Goal: Task Accomplishment & Management: Complete application form

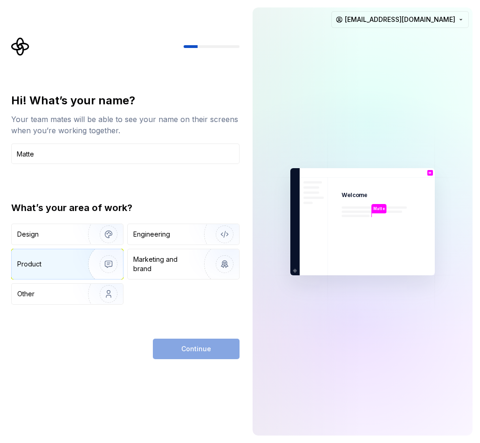
type input "Matte"
click at [90, 257] on img "button" at bounding box center [103, 264] width 60 height 62
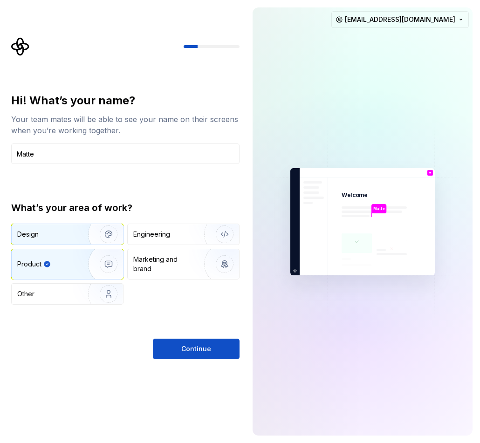
click at [96, 236] on img "button" at bounding box center [103, 234] width 60 height 62
click at [102, 265] on img "button" at bounding box center [103, 264] width 60 height 62
click at [83, 226] on img "button" at bounding box center [103, 234] width 60 height 62
click at [84, 261] on img "button" at bounding box center [103, 264] width 60 height 62
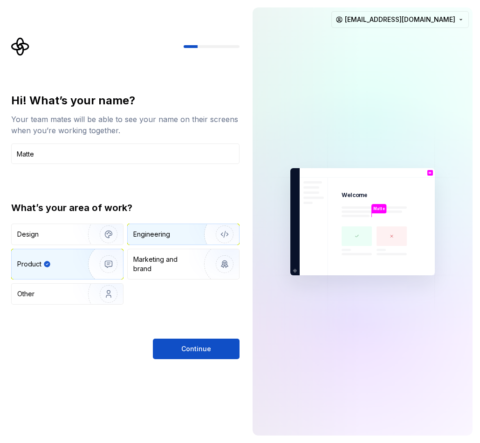
click at [151, 232] on div "Engineering" at bounding box center [151, 234] width 37 height 9
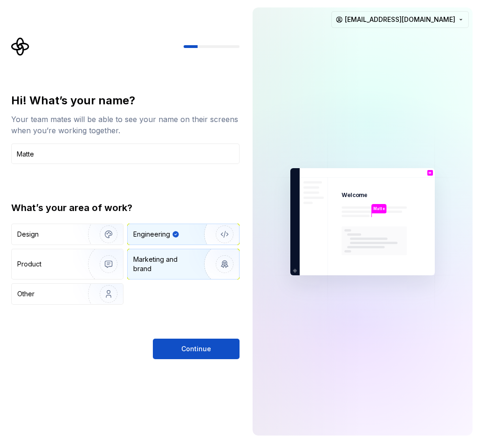
click at [154, 258] on div "Marketing and brand" at bounding box center [164, 264] width 63 height 19
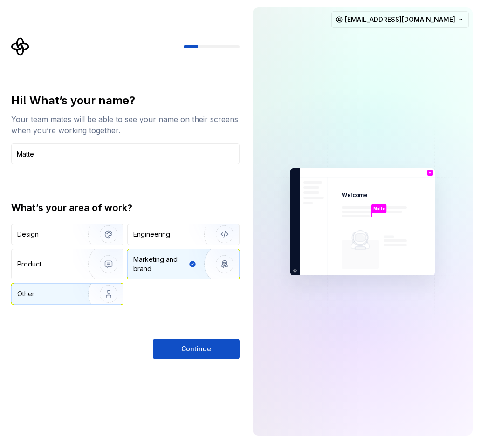
click at [68, 289] on div "Other" at bounding box center [67, 294] width 111 height 21
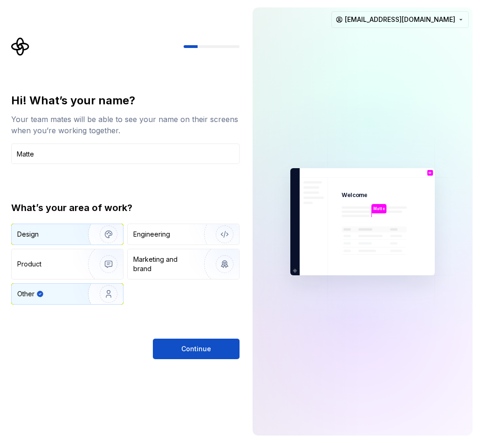
click at [72, 241] on div "Design" at bounding box center [67, 234] width 111 height 21
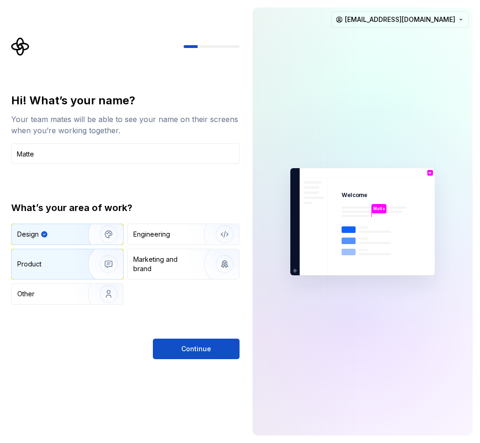
click at [88, 267] on img "button" at bounding box center [103, 264] width 60 height 62
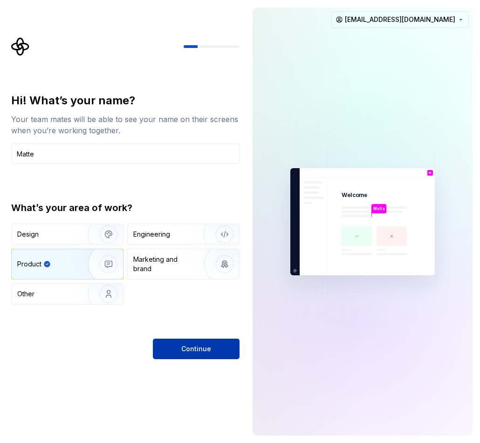
click at [170, 341] on button "Continue" at bounding box center [196, 349] width 87 height 21
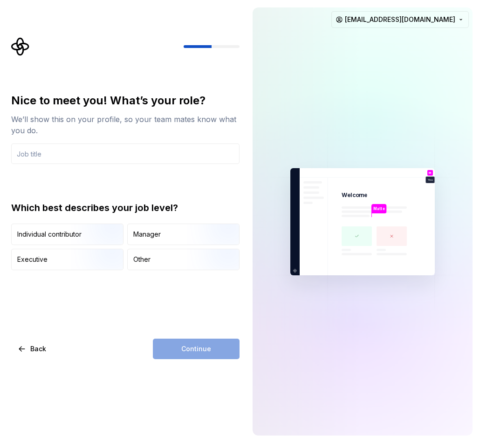
click at [142, 146] on input "text" at bounding box center [125, 154] width 229 height 21
type input "P"
click at [142, 234] on div "Manager" at bounding box center [147, 234] width 28 height 9
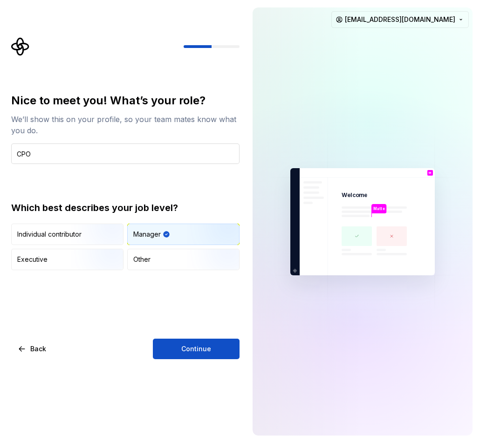
click at [102, 153] on input "CPO" at bounding box center [125, 154] width 229 height 21
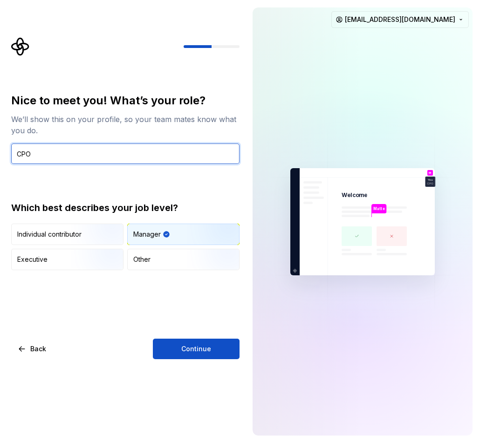
click at [102, 153] on input "CPO" at bounding box center [125, 154] width 229 height 21
type input "PM"
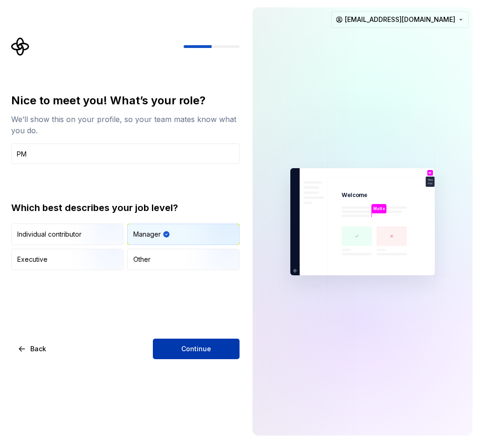
click at [211, 351] on button "Continue" at bounding box center [196, 349] width 87 height 21
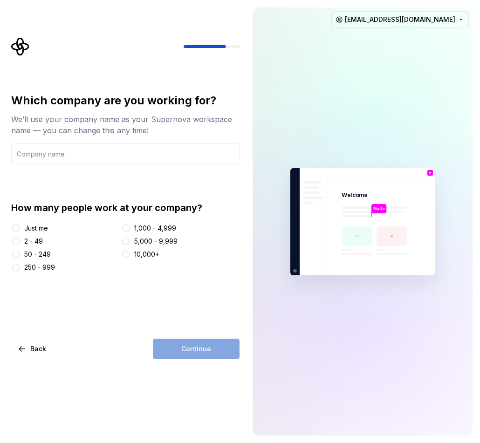
click at [30, 242] on div "2 - 49" at bounding box center [33, 241] width 19 height 9
click at [20, 242] on button "2 - 49" at bounding box center [15, 241] width 7 height 7
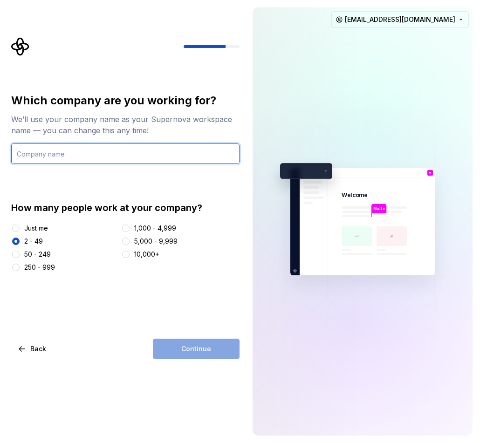
click at [86, 157] on input "text" at bounding box center [125, 154] width 229 height 21
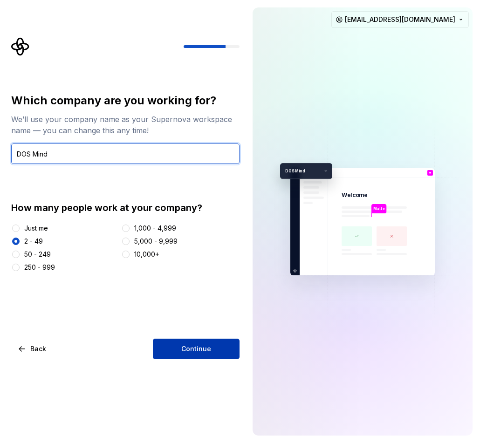
type input "DOS Mind"
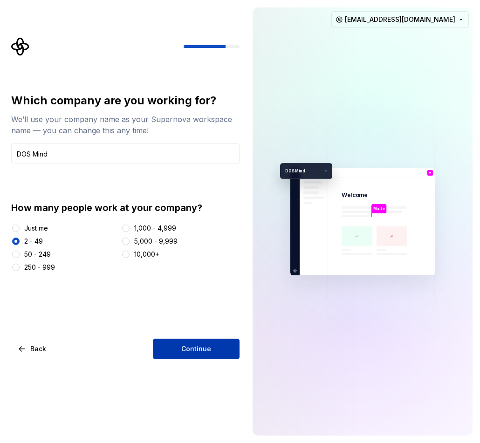
click at [183, 347] on span "Continue" at bounding box center [196, 349] width 30 height 9
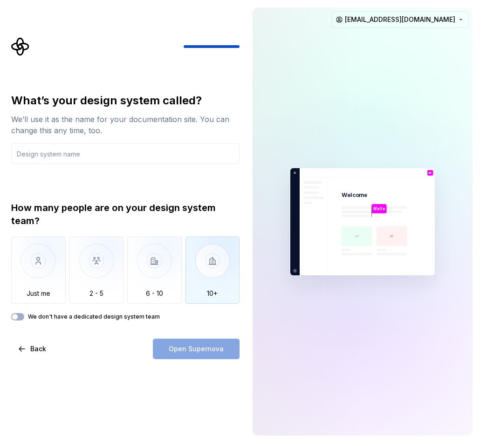
click at [203, 282] on img "button" at bounding box center [213, 268] width 55 height 62
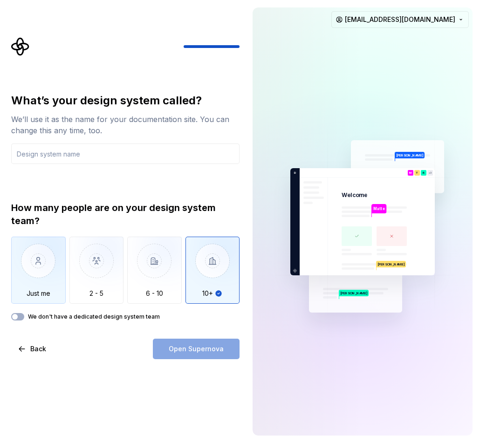
click at [64, 287] on img "button" at bounding box center [38, 268] width 55 height 62
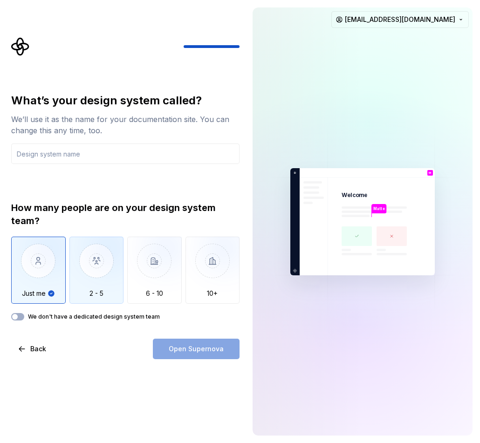
click at [91, 257] on img "button" at bounding box center [96, 268] width 55 height 62
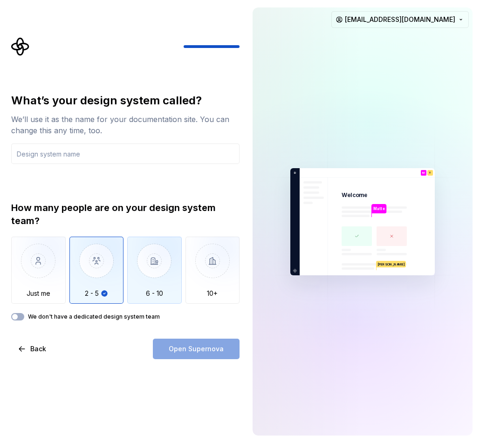
click at [140, 261] on img "button" at bounding box center [154, 268] width 55 height 62
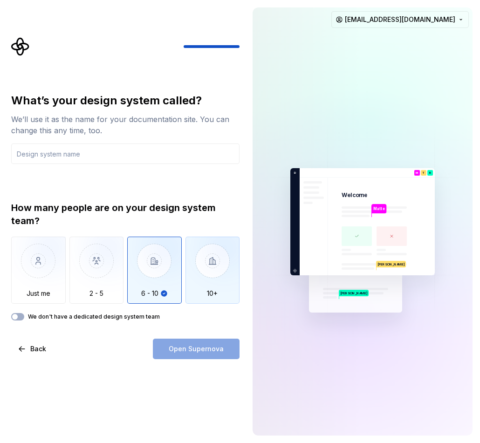
click at [208, 270] on img "button" at bounding box center [213, 268] width 55 height 62
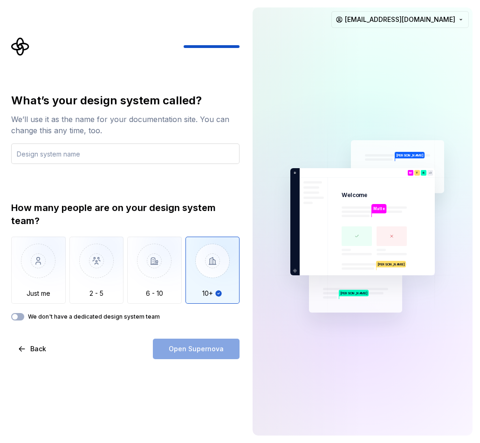
click at [142, 155] on input "text" at bounding box center [125, 154] width 229 height 21
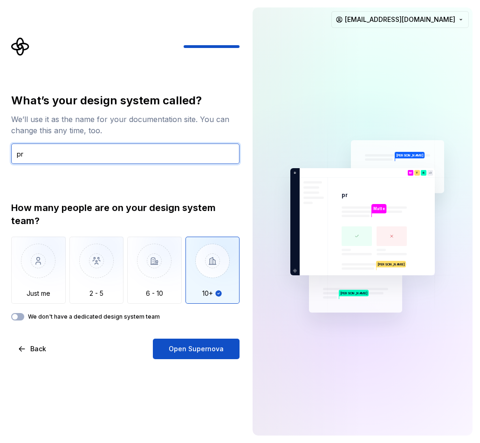
type input "pr"
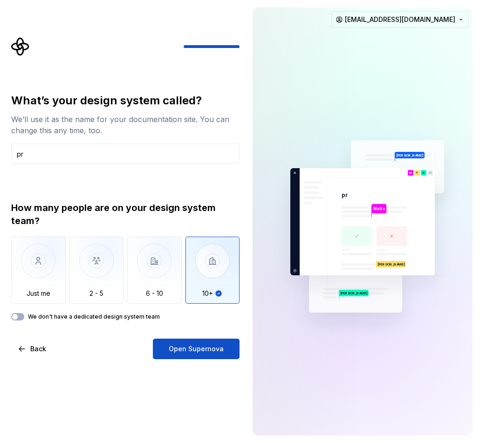
click at [145, 315] on label "We don't have a dedicated design system team" at bounding box center [94, 316] width 132 height 7
click at [24, 315] on button "We don't have a dedicated design system team" at bounding box center [17, 316] width 13 height 7
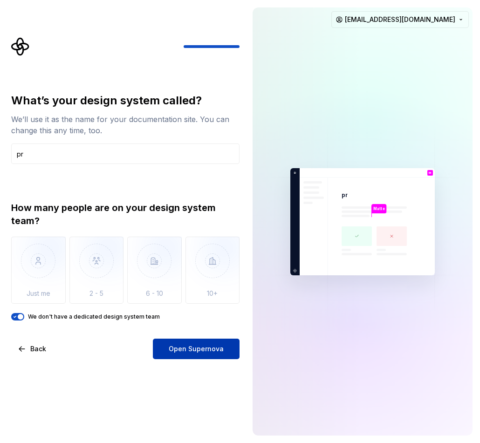
click at [192, 354] on button "Open Supernova" at bounding box center [196, 349] width 87 height 21
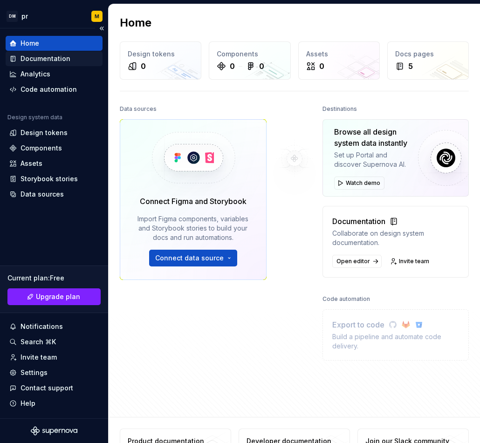
click at [49, 56] on div "Documentation" at bounding box center [46, 58] width 50 height 9
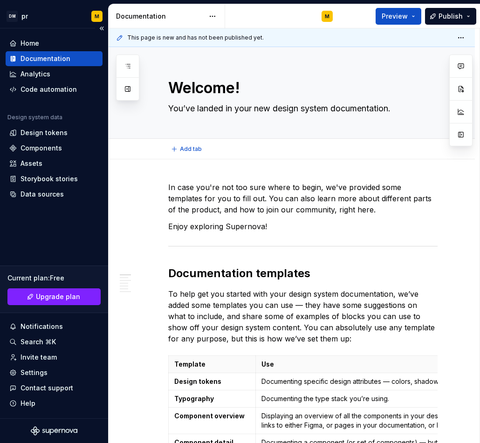
type textarea "*"
click at [49, 75] on div "Analytics" at bounding box center [36, 73] width 30 height 9
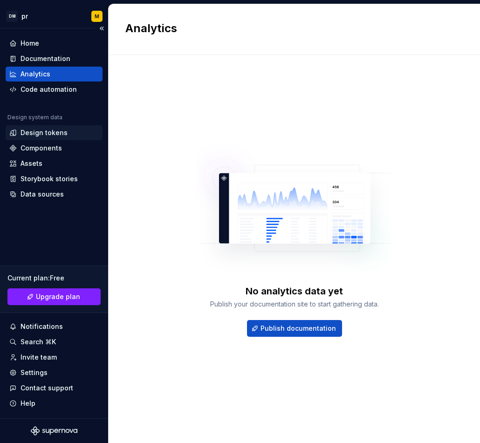
click at [62, 132] on div "Design tokens" at bounding box center [44, 132] width 47 height 9
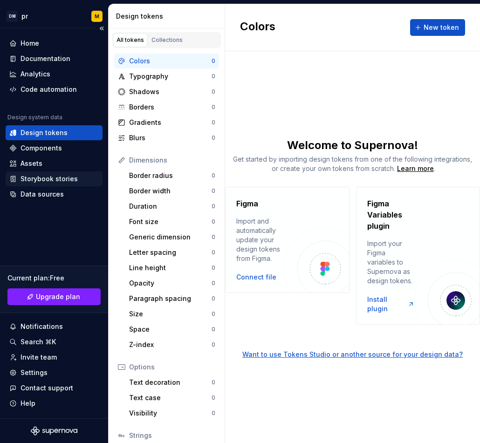
click at [62, 182] on div "Storybook stories" at bounding box center [49, 178] width 57 height 9
